Goal: Task Accomplishment & Management: Complete application form

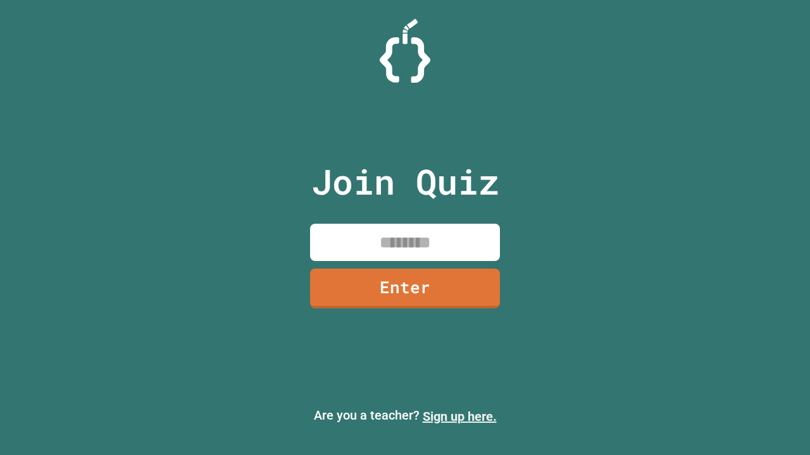
click at [459, 417] on link "Sign up here." at bounding box center [460, 416] width 74 height 15
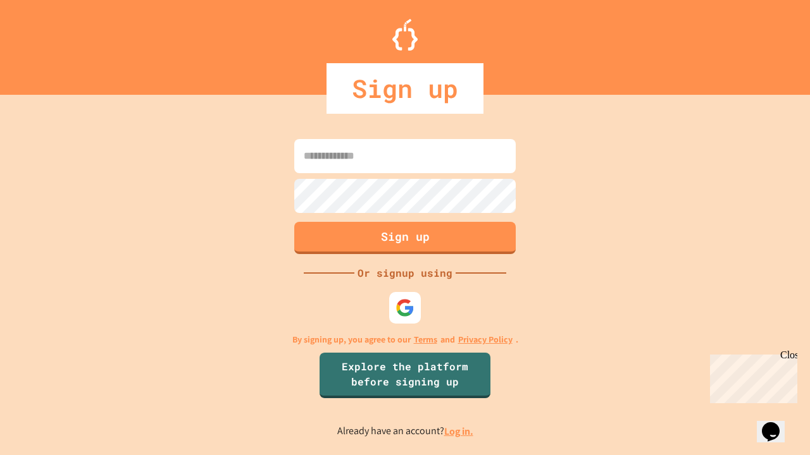
click at [459, 431] on link "Log in." at bounding box center [458, 431] width 29 height 13
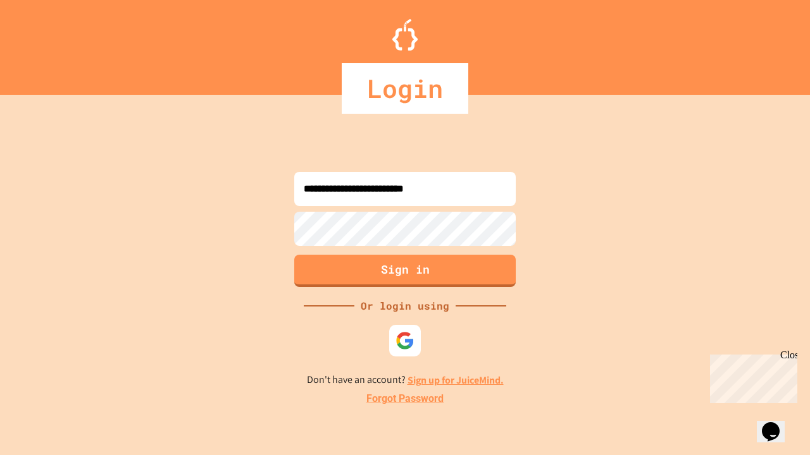
type input "**********"
